Goal: Communication & Community: Answer question/provide support

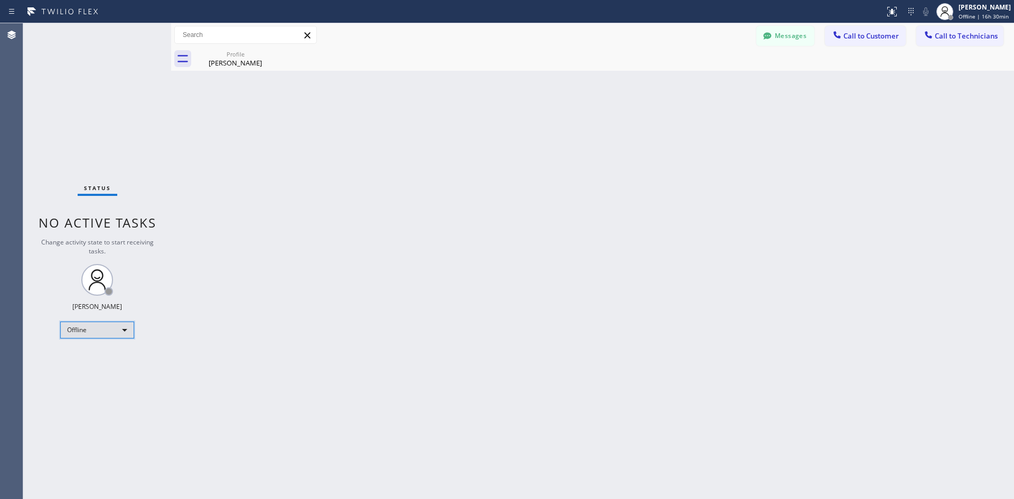
click at [109, 323] on div "Offline" at bounding box center [97, 330] width 74 height 17
click at [108, 353] on li "Available" at bounding box center [97, 358] width 72 height 13
click at [846, 37] on span "Call to Customer" at bounding box center [870, 36] width 55 height 10
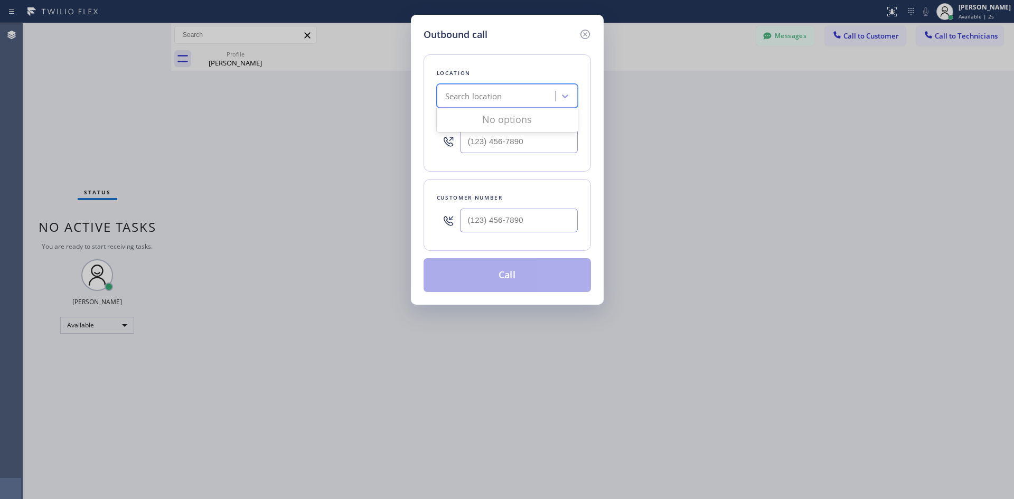
click at [517, 98] on div "Search location" at bounding box center [497, 96] width 115 height 18
paste input "[PHONE_NUMBER]"
type input "[PHONE_NUMBER]"
click at [511, 219] on input "(___) ___-____" at bounding box center [519, 221] width 118 height 24
paste input "786) 719-9925"
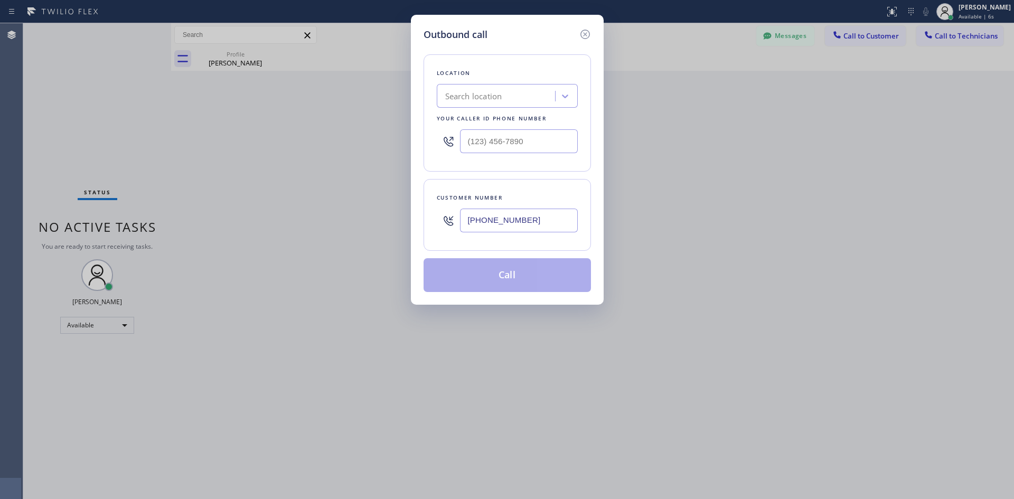
type input "[PHONE_NUMBER]"
click at [482, 97] on div "Search location" at bounding box center [473, 96] width 57 height 12
paste input "Electricians Service Team"
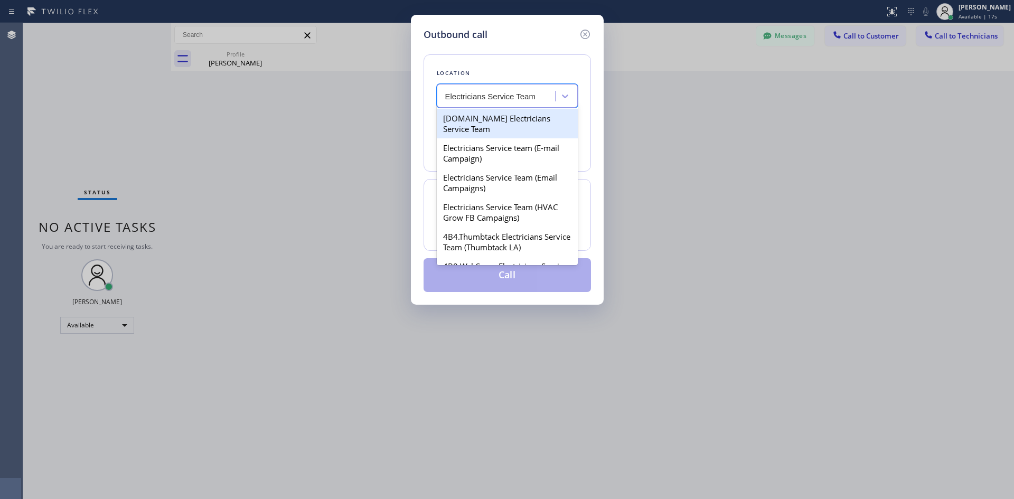
type input "Electricians Service Team"
click at [496, 99] on div "Search location" at bounding box center [473, 96] width 57 height 12
paste input "Electricians Service Team"
type input "Electricians Service Team"
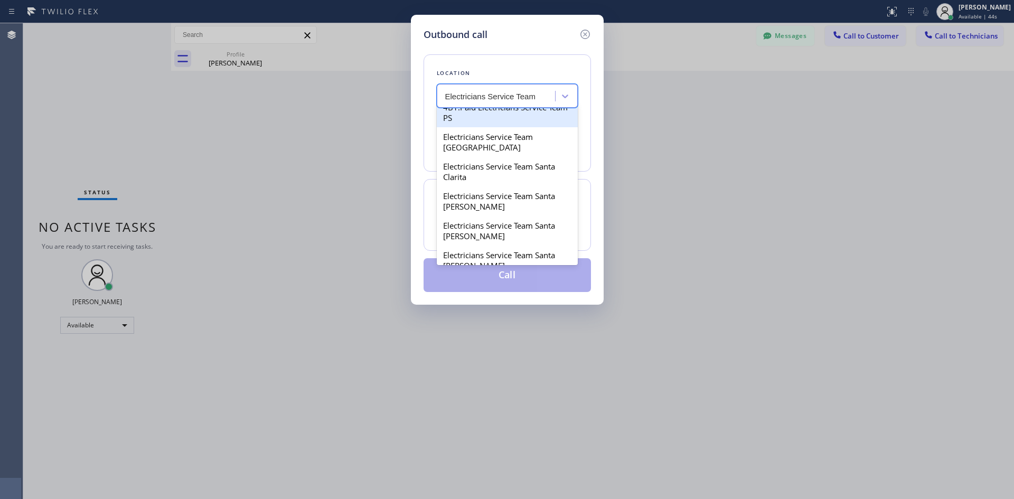
scroll to position [845, 0]
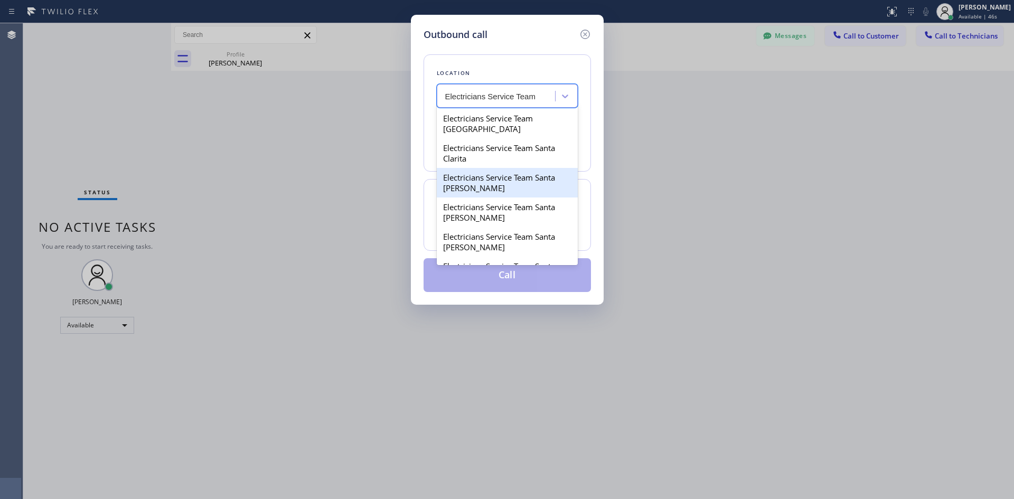
click at [530, 197] on div "Electricians Service Team Santa [PERSON_NAME]" at bounding box center [507, 183] width 141 height 30
type input "[PHONE_NUMBER]"
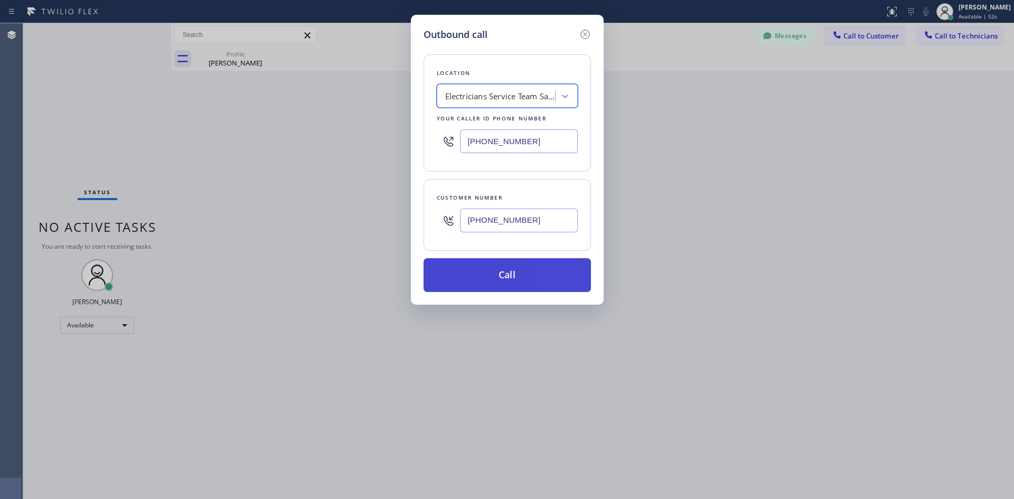
click at [478, 270] on button "Call" at bounding box center [506, 275] width 167 height 34
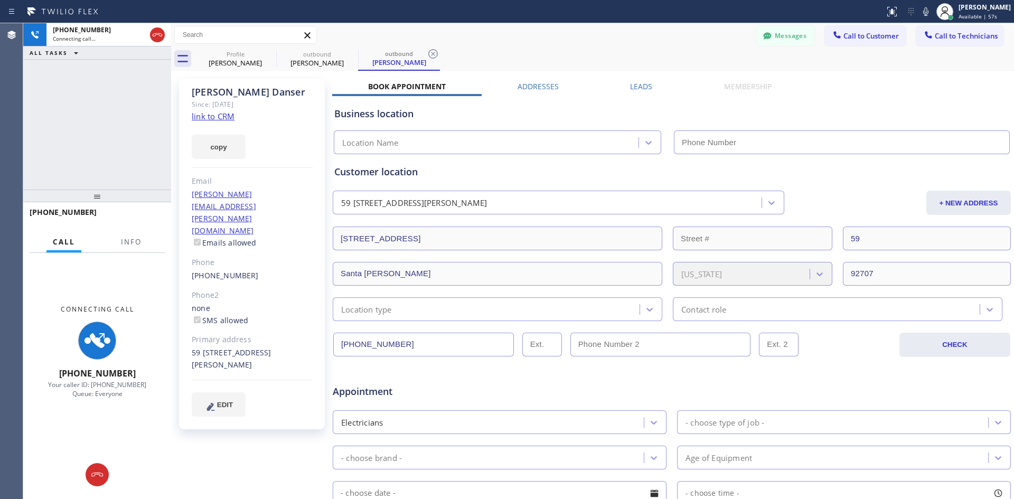
type input "[PHONE_NUMBER]"
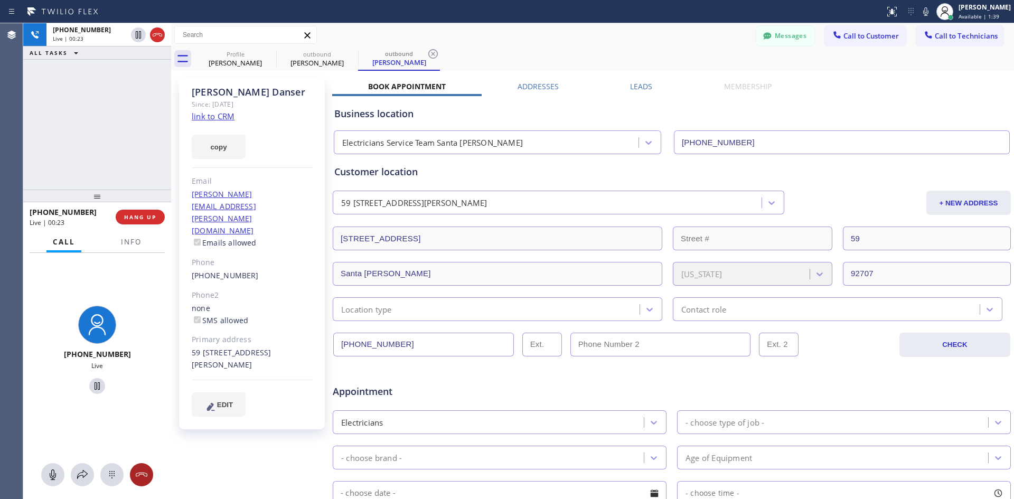
click at [148, 480] on div at bounding box center [141, 474] width 23 height 13
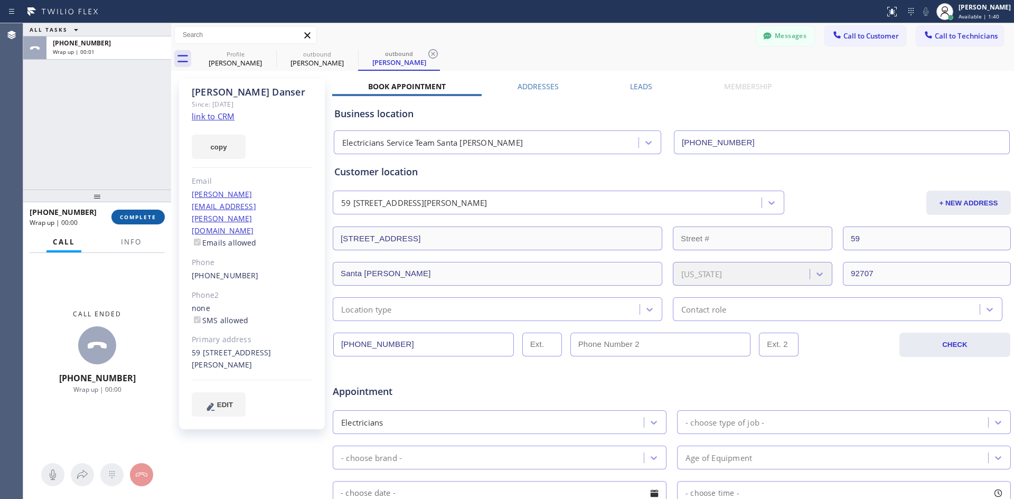
click at [143, 224] on button "COMPLETE" at bounding box center [137, 217] width 53 height 15
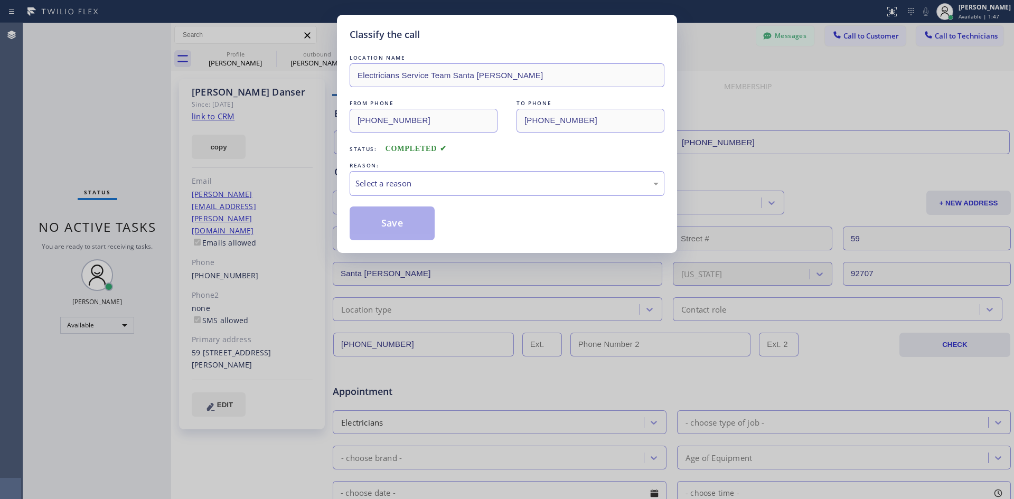
click at [706, 59] on div "Classify the call LOCATION NAME Electricians Service Team Santa [PERSON_NAME] F…" at bounding box center [507, 249] width 1014 height 499
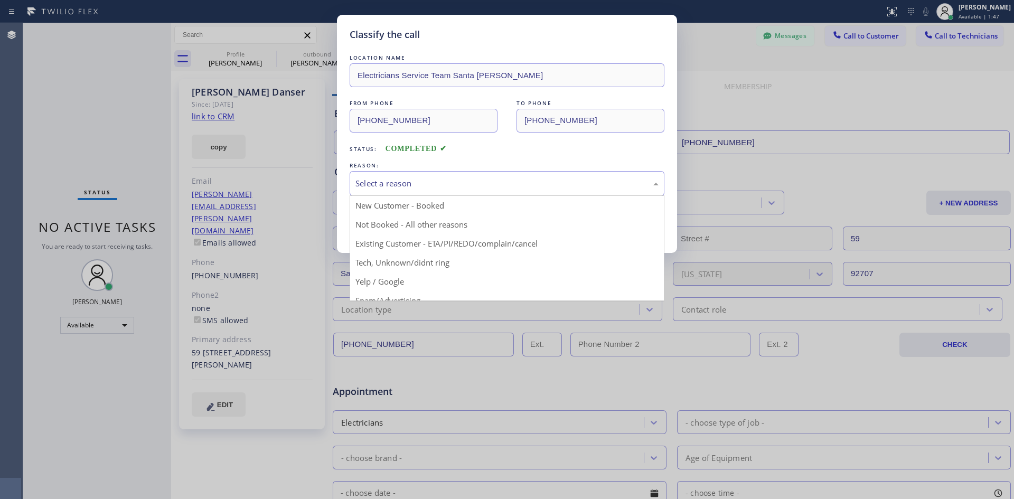
click at [399, 184] on div "Select a reason" at bounding box center [506, 183] width 303 height 12
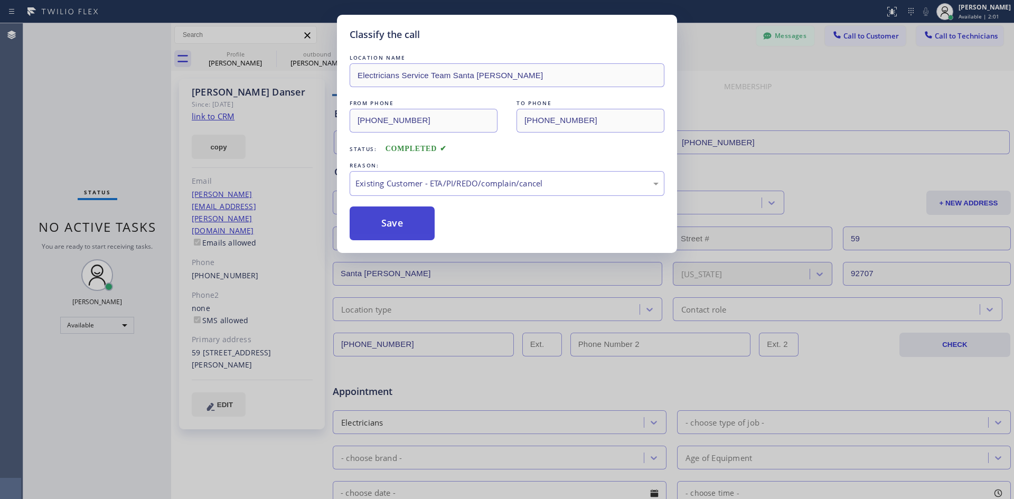
click at [410, 223] on button "Save" at bounding box center [392, 223] width 85 height 34
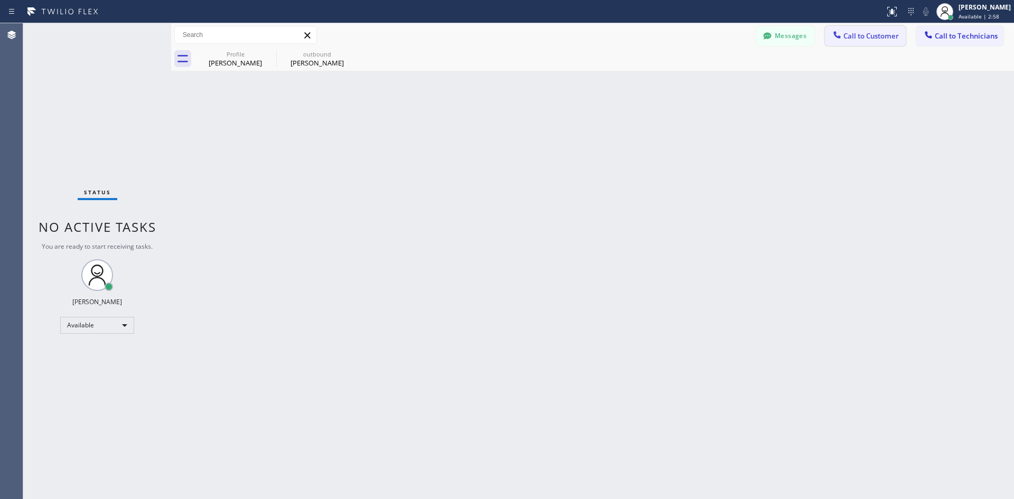
click at [873, 28] on button "Call to Customer" at bounding box center [865, 36] width 81 height 20
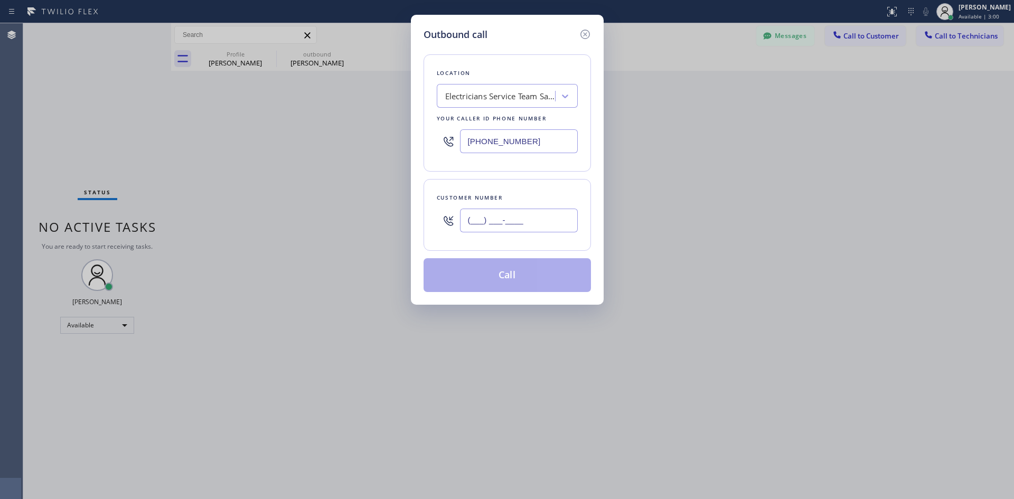
click at [512, 215] on input "(___) ___-____" at bounding box center [519, 221] width 118 height 24
paste input "626) 371-6337"
type input "[PHONE_NUMBER]"
click at [489, 96] on div "Electricians Service Team Santa [PERSON_NAME]" at bounding box center [500, 96] width 111 height 12
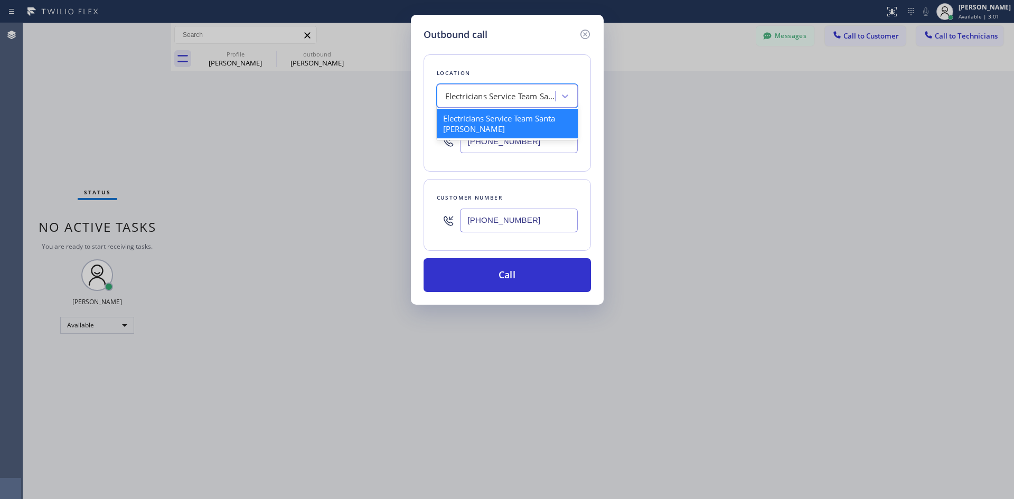
click at [511, 145] on input "[PHONE_NUMBER]" at bounding box center [519, 141] width 118 height 24
click at [475, 95] on div "Electricians Service Team Santa [PERSON_NAME]" at bounding box center [500, 96] width 111 height 12
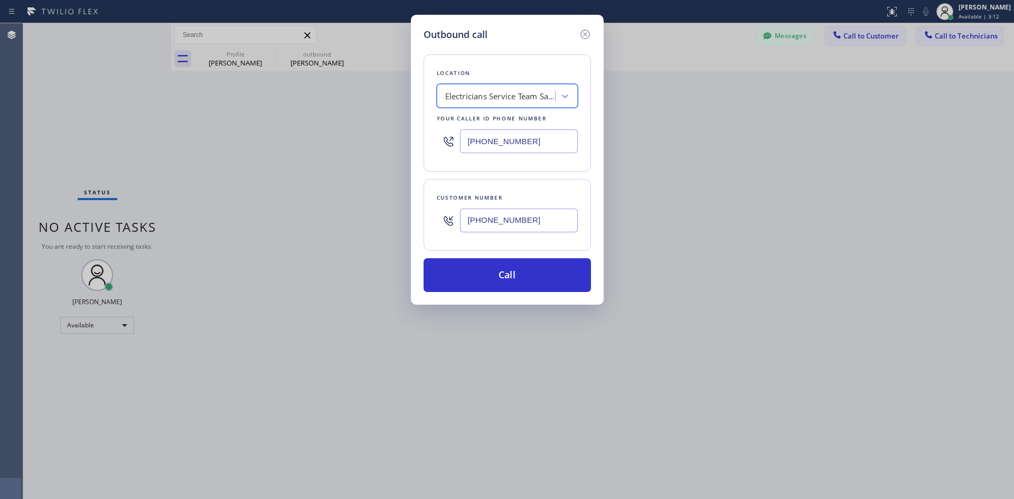
click at [487, 99] on div "Electricians Service Team Santa [PERSON_NAME]" at bounding box center [500, 96] width 111 height 12
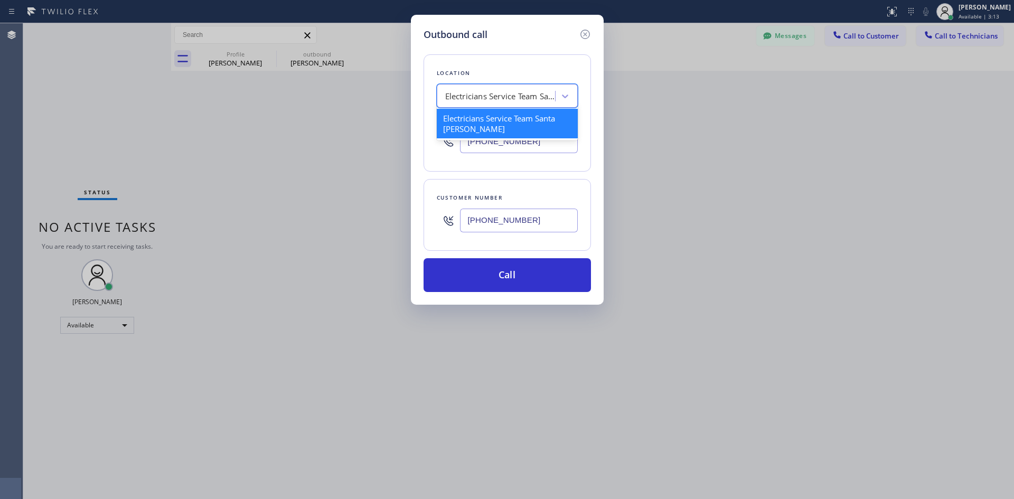
paste input "Electrician Tree In Diamond Bar"
type input "Electrician Tree In Diamond Bar"
click at [533, 119] on div "Electrician Tree In Diamond Bar" at bounding box center [507, 118] width 141 height 19
type input "[PHONE_NUMBER]"
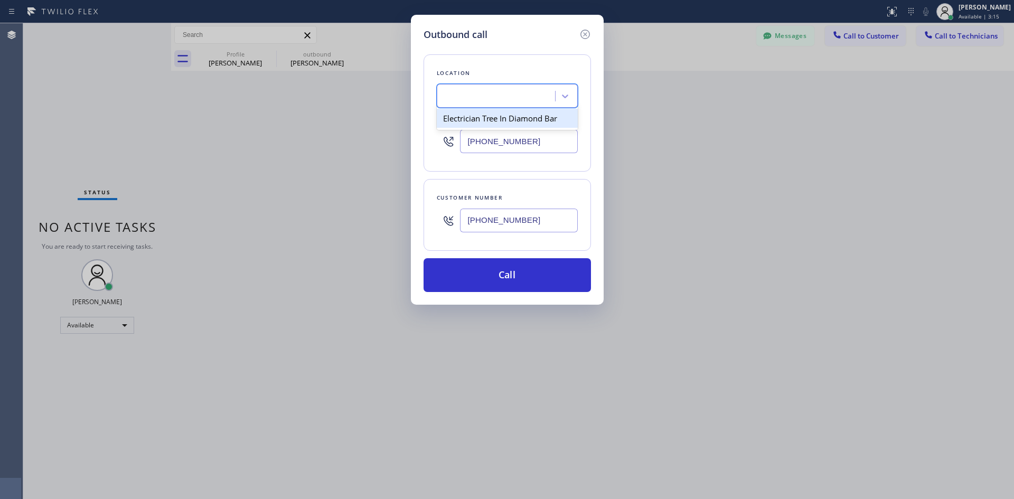
scroll to position [0, 1]
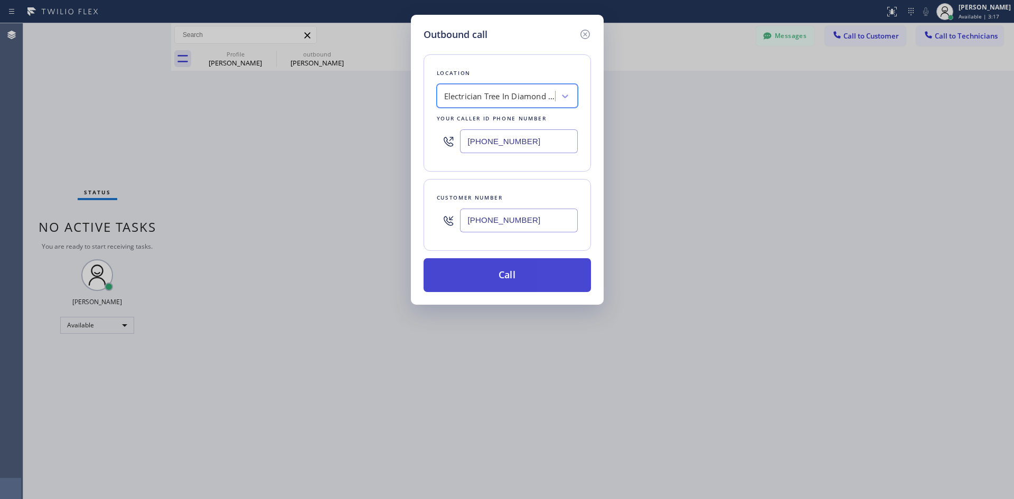
click at [539, 272] on button "Call" at bounding box center [506, 275] width 167 height 34
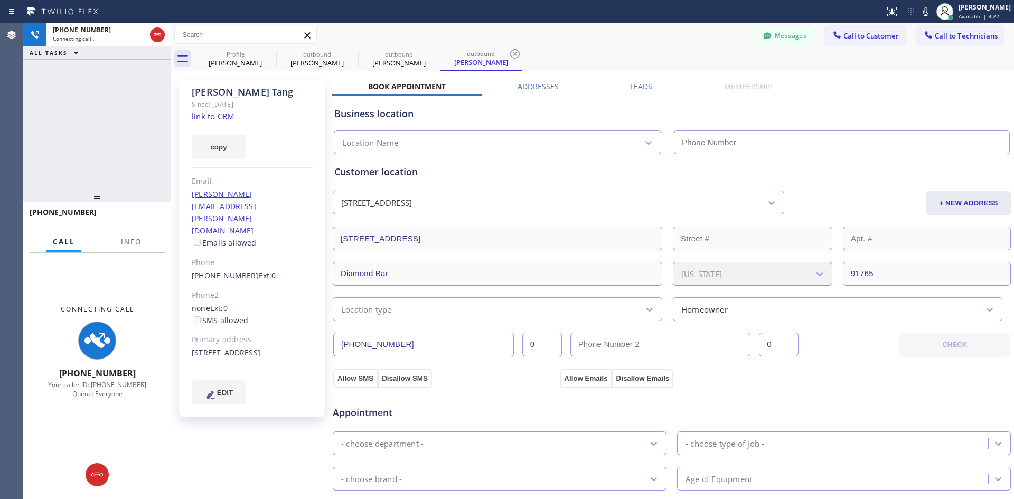
type input "[PHONE_NUMBER]"
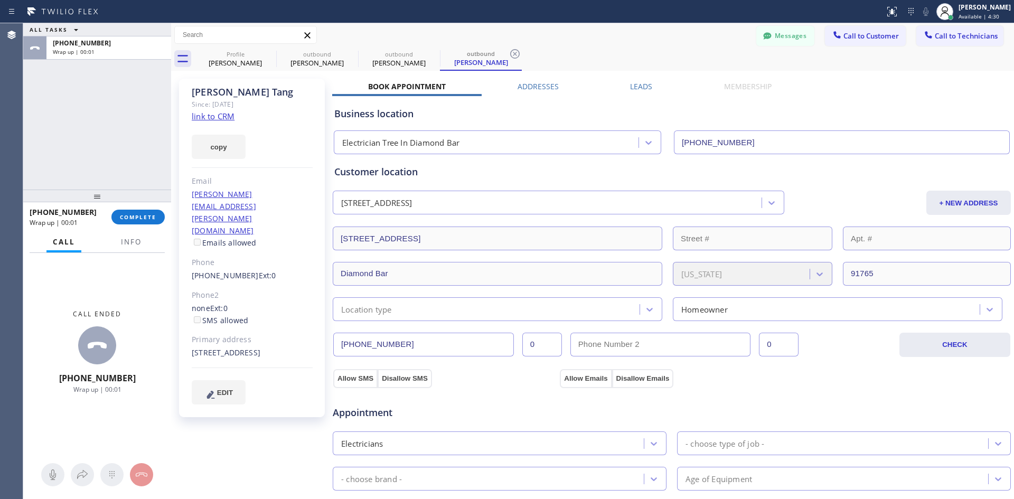
drag, startPoint x: 134, startPoint y: 474, endPoint x: 218, endPoint y: 328, distance: 168.2
click at [193, 397] on div "ALL TASKS ALL TASKS ACTIVE TASKS TASKS IN WRAP UP [PHONE_NUMBER] Wrap up | 00:0…" at bounding box center [518, 261] width 991 height 476
